Goal: Transaction & Acquisition: Download file/media

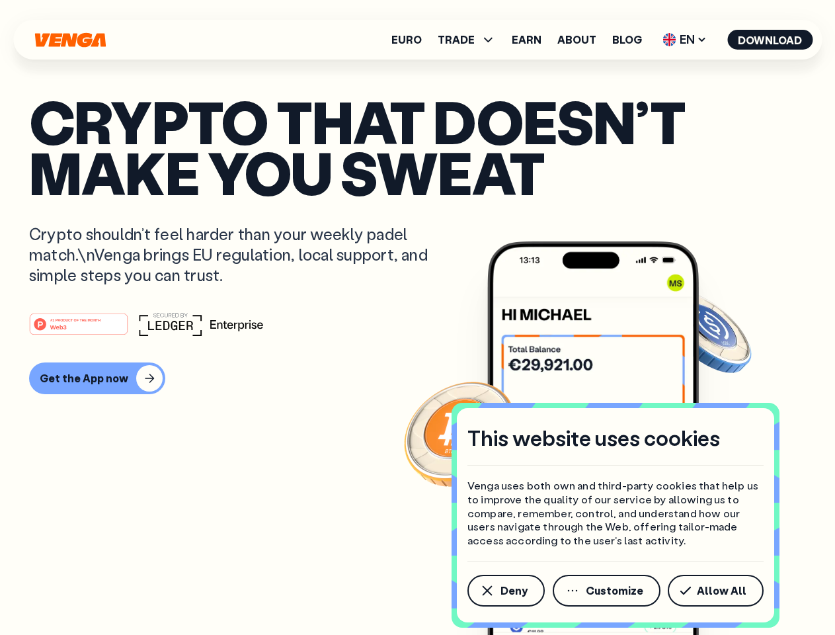
click at [417, 317] on div "#1 PRODUCT OF THE MONTH Web3" at bounding box center [417, 324] width 777 height 24
click at [505, 591] on span "Deny" at bounding box center [514, 590] width 27 height 11
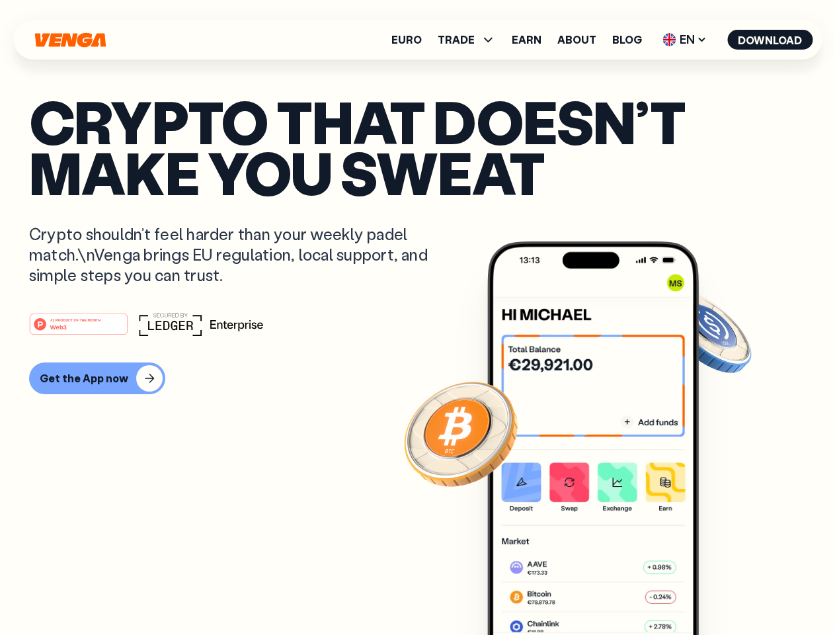
click at [608, 591] on img at bounding box center [593, 462] width 212 height 443
click at [718, 591] on article "Crypto that doesn’t make you sweat Crypto shouldn’t feel harder than your weekl…" at bounding box center [417, 344] width 777 height 496
click at [471, 40] on span "TRADE" at bounding box center [456, 39] width 37 height 11
click at [685, 40] on span "EN" at bounding box center [685, 39] width 54 height 21
click at [770, 40] on button "Download" at bounding box center [769, 40] width 85 height 20
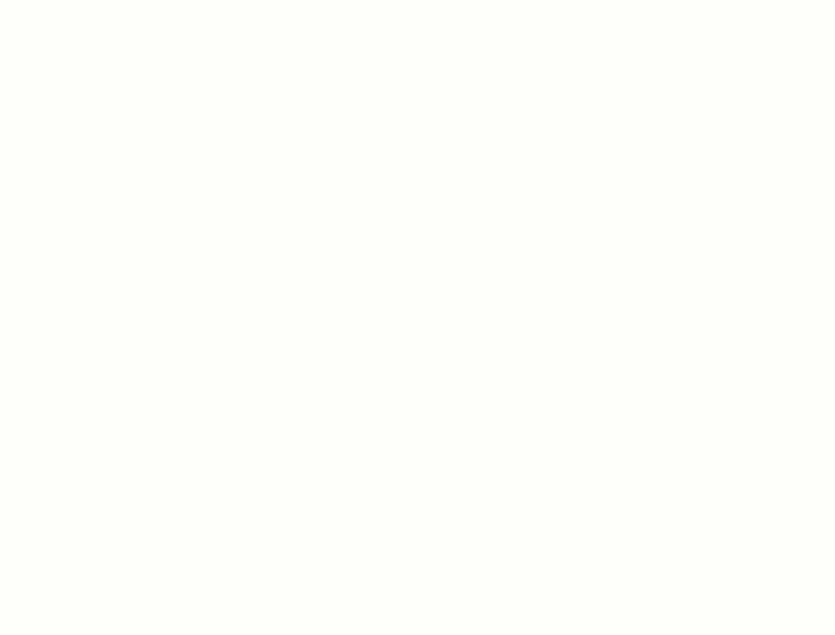
click at [417, 0] on html "This website uses cookies Venga uses both own and third-party cookies that help…" at bounding box center [417, 0] width 835 height 0
click at [95, 0] on html "This website uses cookies Venga uses both own and third-party cookies that help…" at bounding box center [417, 0] width 835 height 0
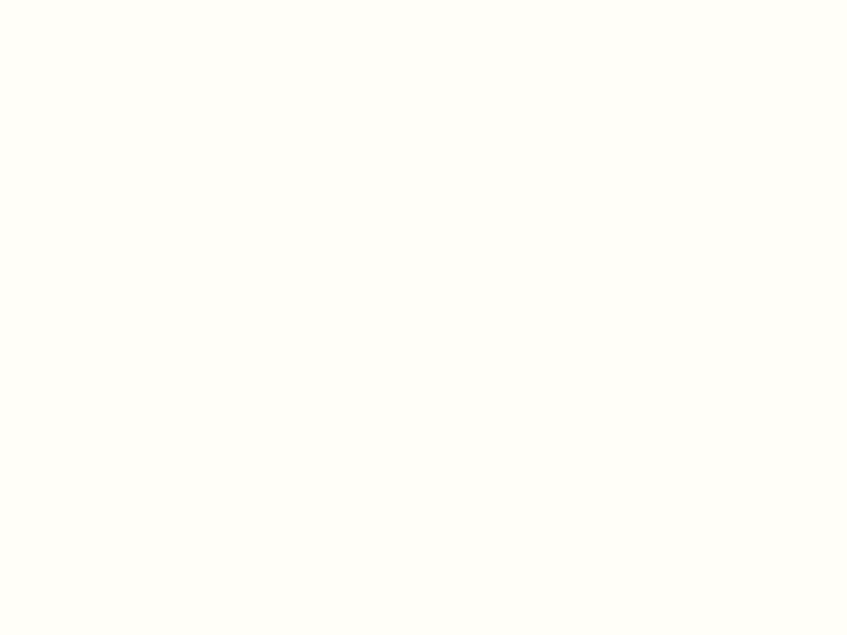
click at [81, 0] on html "This website uses cookies Venga uses both own and third-party cookies that help…" at bounding box center [423, 0] width 847 height 0
